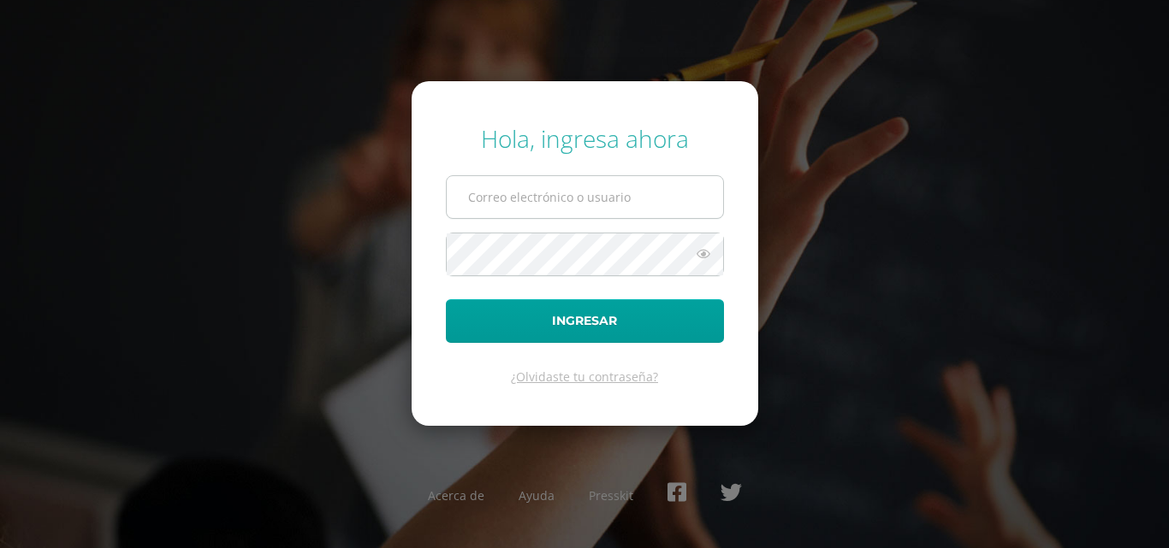
type input "aearriola1075@gmail.com"
click at [446, 299] on button "Ingresar" at bounding box center [585, 321] width 278 height 44
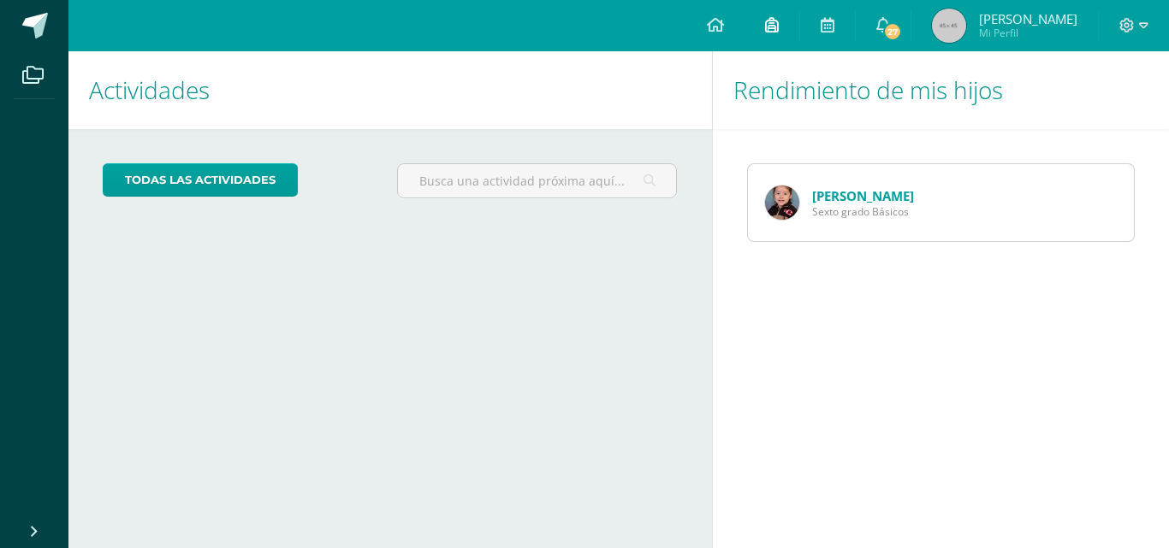
click at [772, 27] on icon at bounding box center [772, 24] width 14 height 15
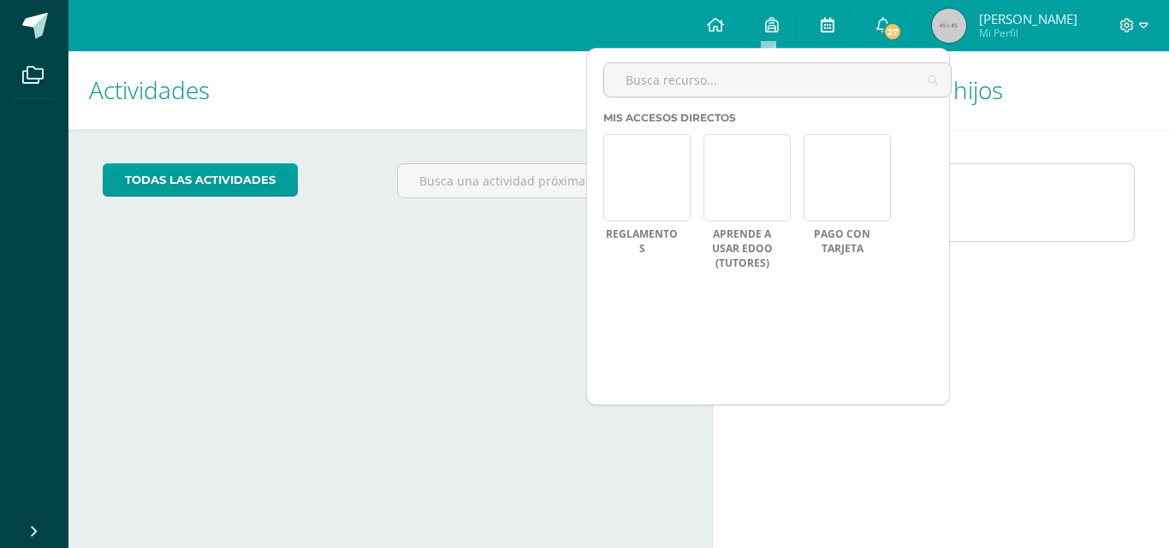
click at [822, 18] on icon at bounding box center [827, 24] width 14 height 15
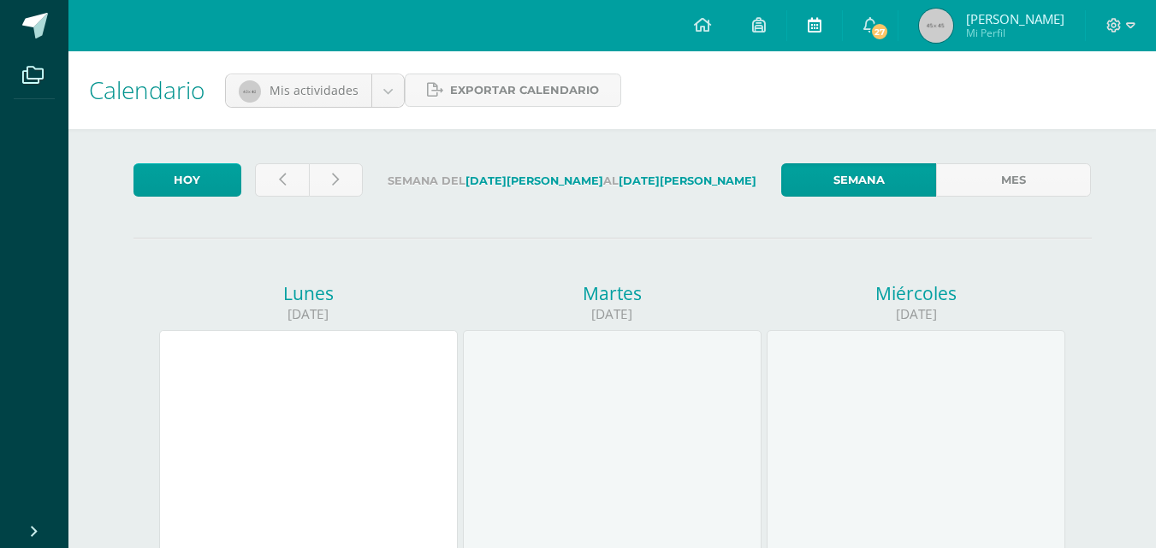
click at [809, 27] on icon at bounding box center [815, 24] width 14 height 15
click at [756, 30] on icon at bounding box center [759, 24] width 14 height 15
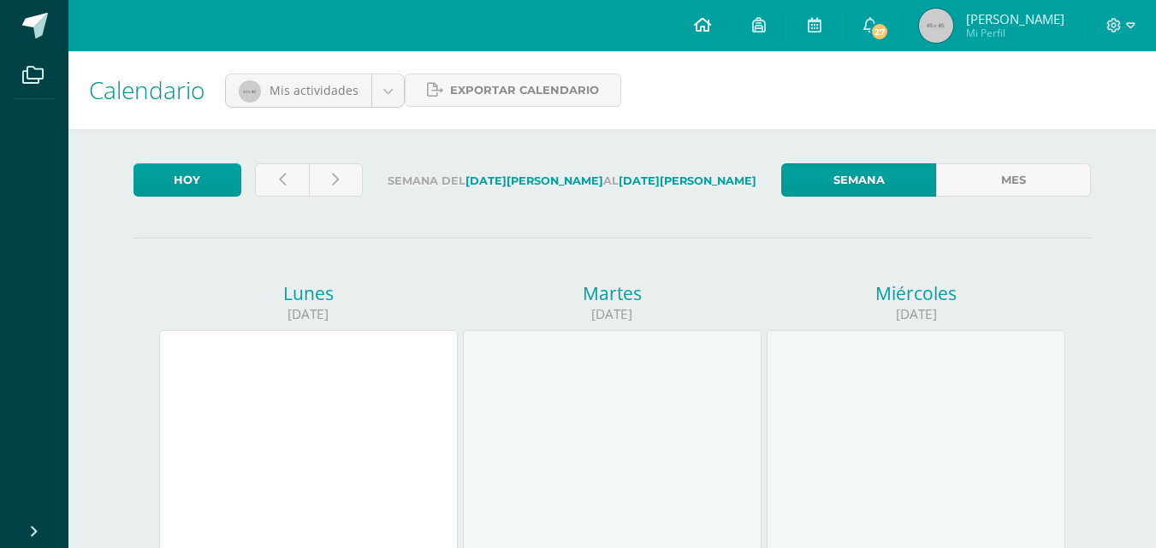
click at [697, 27] on icon at bounding box center [702, 24] width 17 height 15
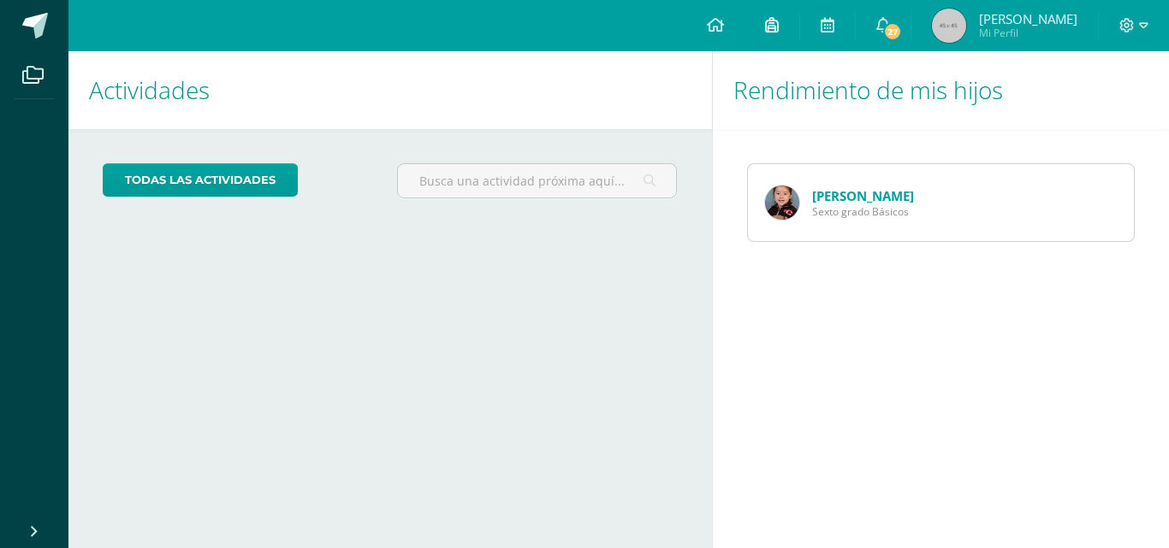
click at [765, 26] on icon at bounding box center [772, 24] width 14 height 15
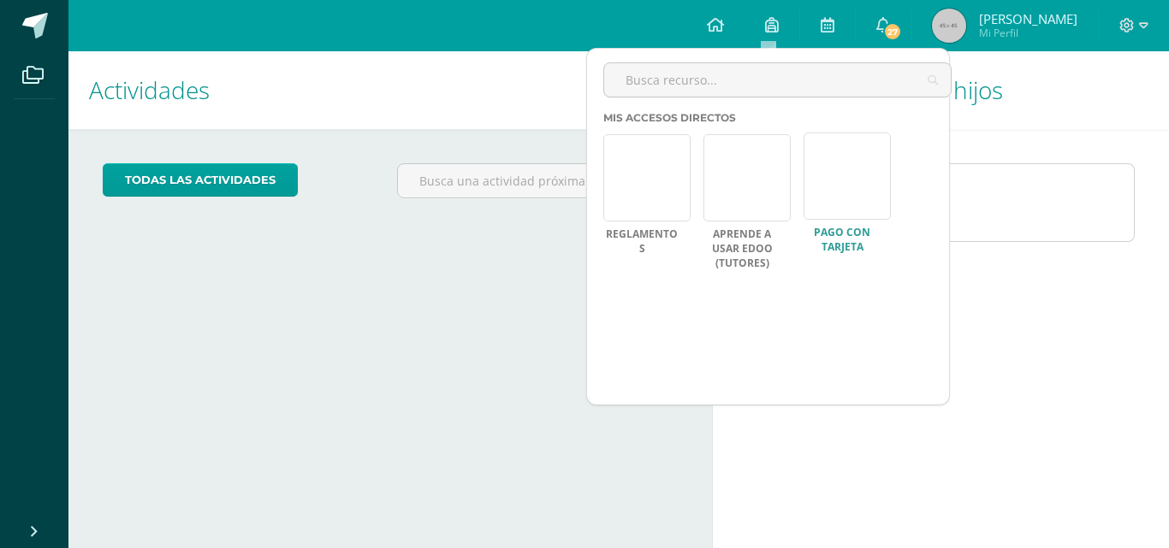
click at [835, 167] on link at bounding box center [846, 176] width 87 height 87
